Goal: Navigation & Orientation: Go to known website

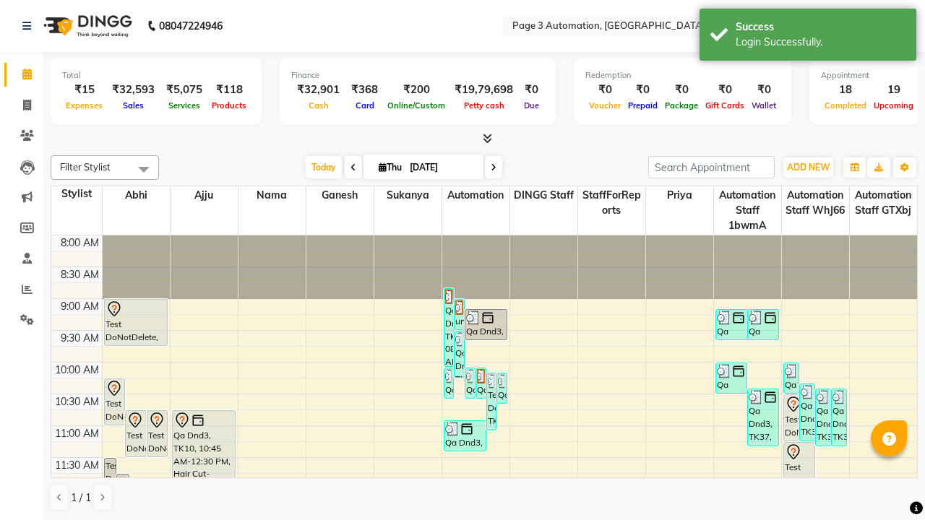
click at [901, 25] on icon at bounding box center [901, 26] width 10 height 10
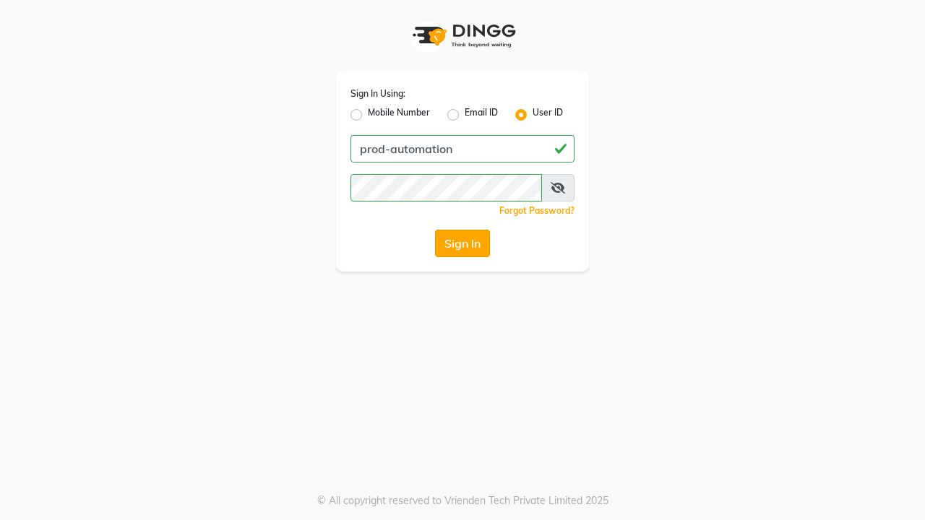
click at [462, 243] on button "Sign In" at bounding box center [462, 243] width 55 height 27
